Goal: Task Accomplishment & Management: Use online tool/utility

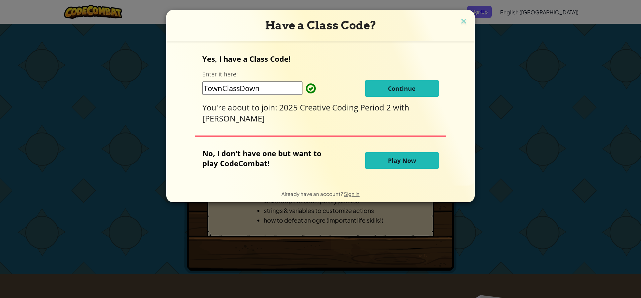
click at [403, 89] on span "Continue" at bounding box center [402, 88] width 28 height 8
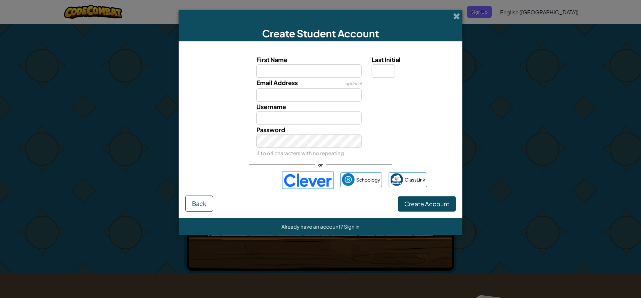
click at [303, 177] on img at bounding box center [307, 180] width 51 height 17
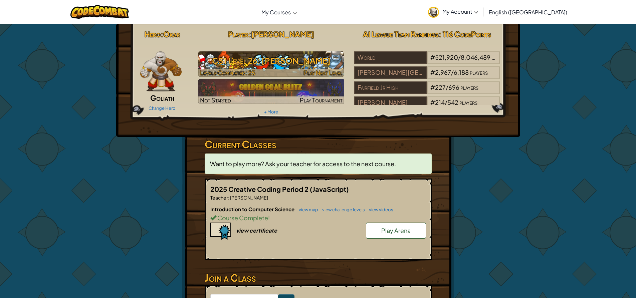
click at [305, 58] on h3 "CS1 Level 26: [PERSON_NAME]" at bounding box center [271, 60] width 146 height 15
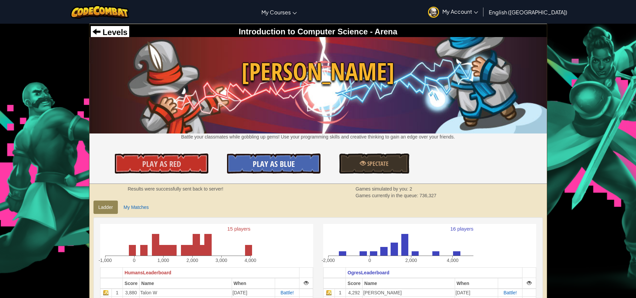
click at [297, 163] on link "Play As Blue" at bounding box center [273, 164] width 93 height 20
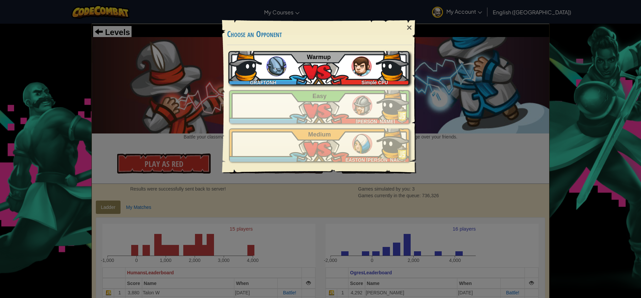
click at [377, 53] on img at bounding box center [392, 64] width 33 height 33
